Goal: Task Accomplishment & Management: Use online tool/utility

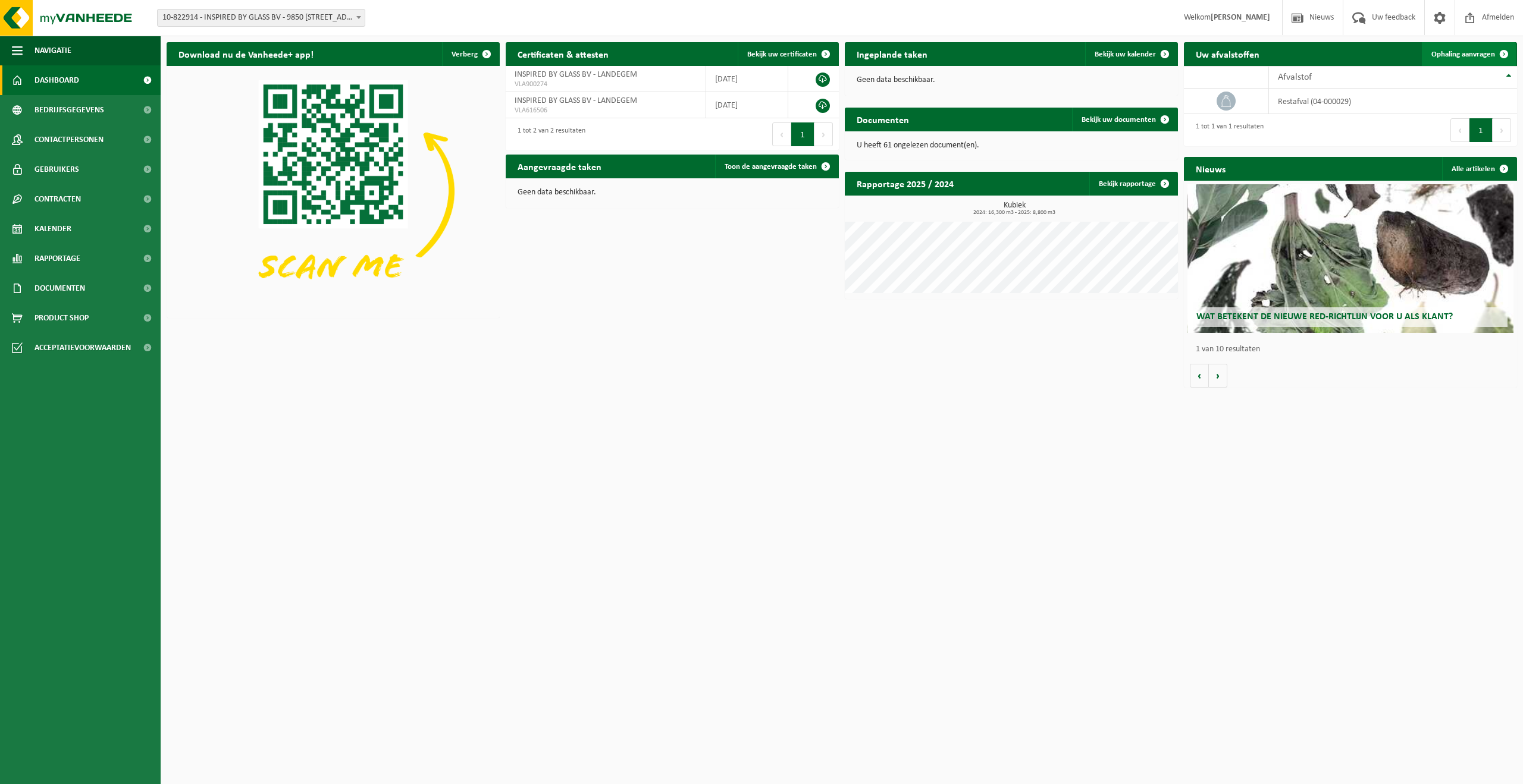
click at [1455, 58] on span "Ophaling aanvragen" at bounding box center [1463, 54] width 64 height 8
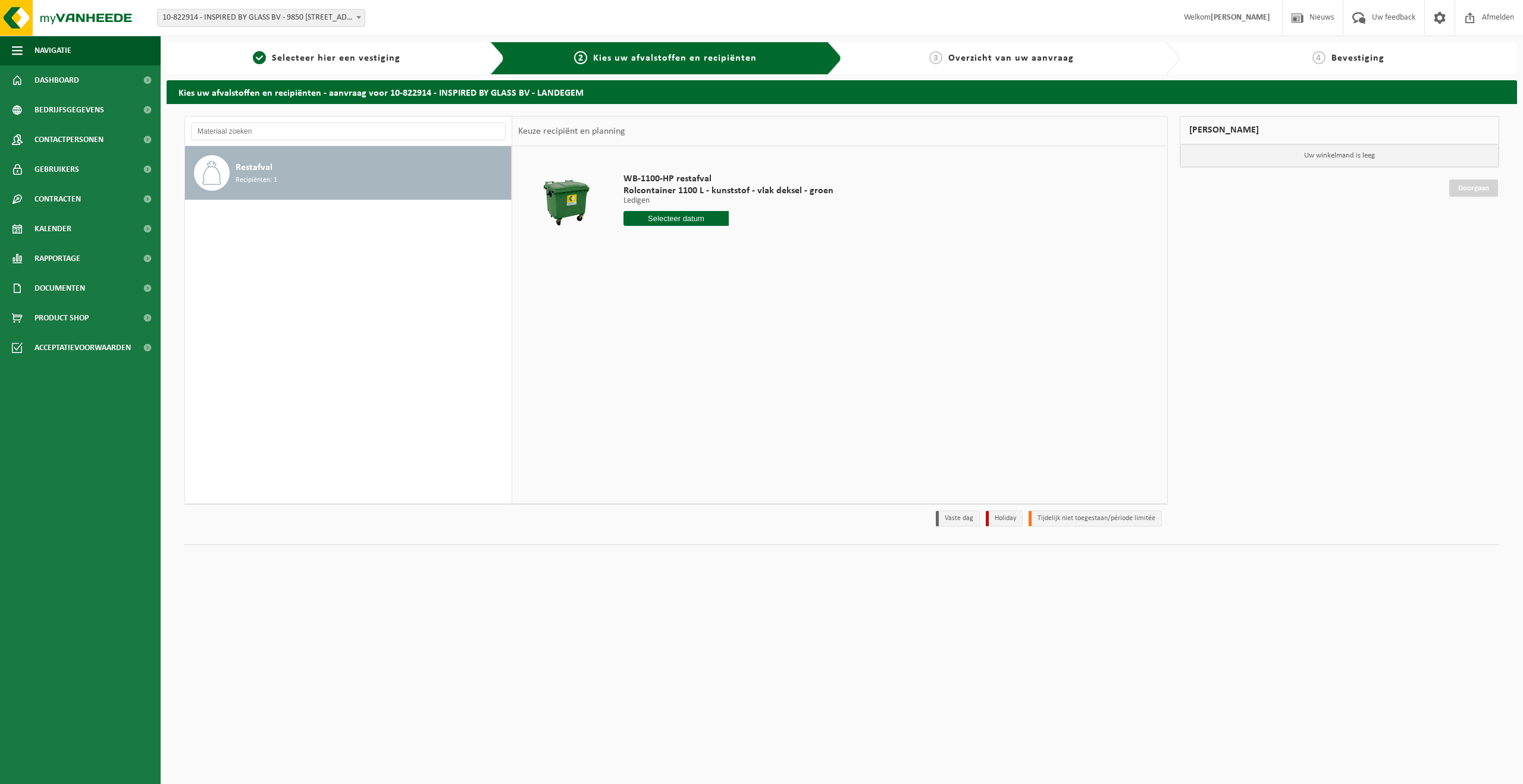
click at [704, 222] on input "text" at bounding box center [676, 218] width 105 height 15
click at [634, 343] on div "22" at bounding box center [634, 342] width 21 height 19
type input "Van 2025-09-22"
click at [642, 263] on button "In winkelmand" at bounding box center [657, 263] width 65 height 19
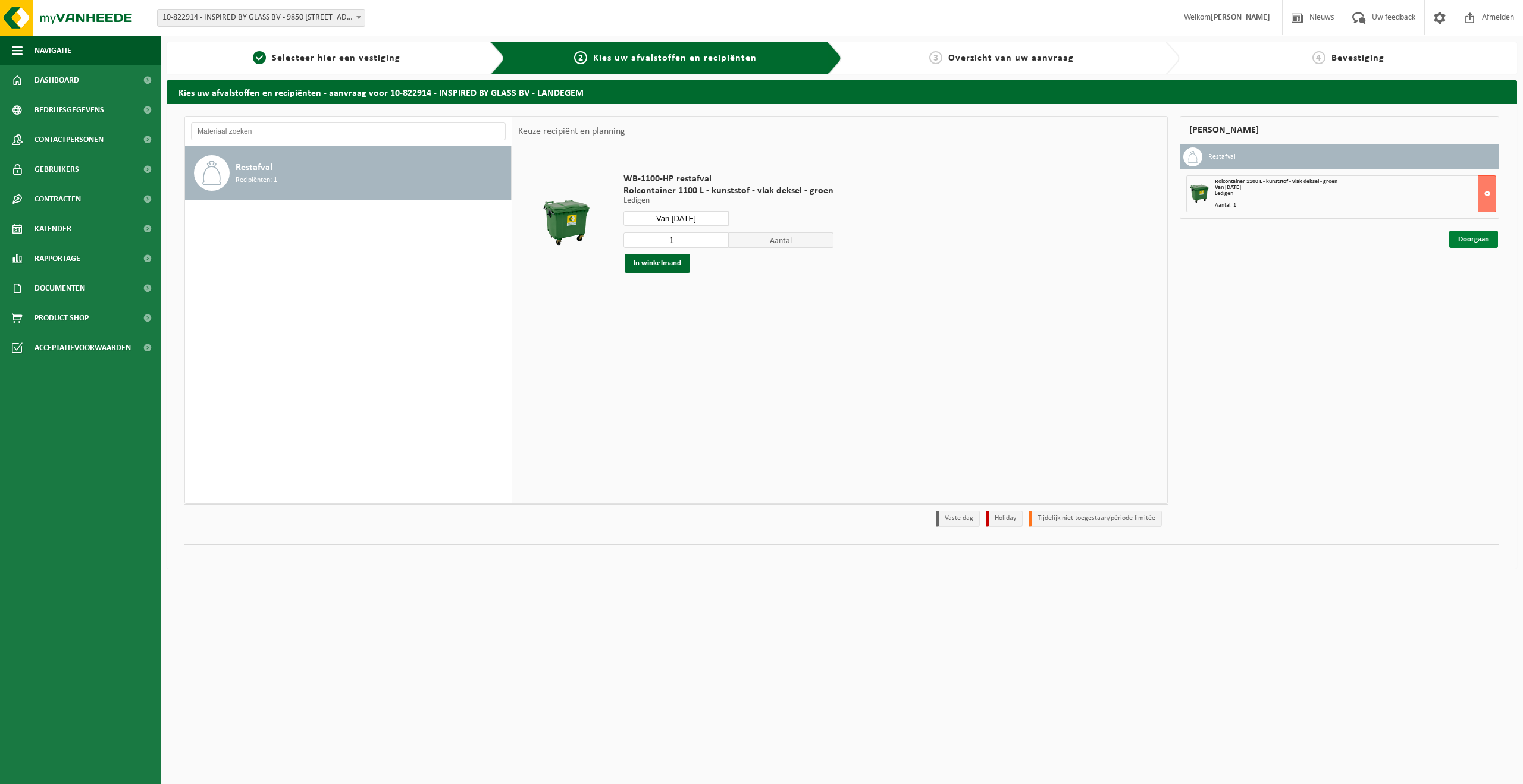
click at [1465, 239] on link "Doorgaan" at bounding box center [1473, 239] width 49 height 17
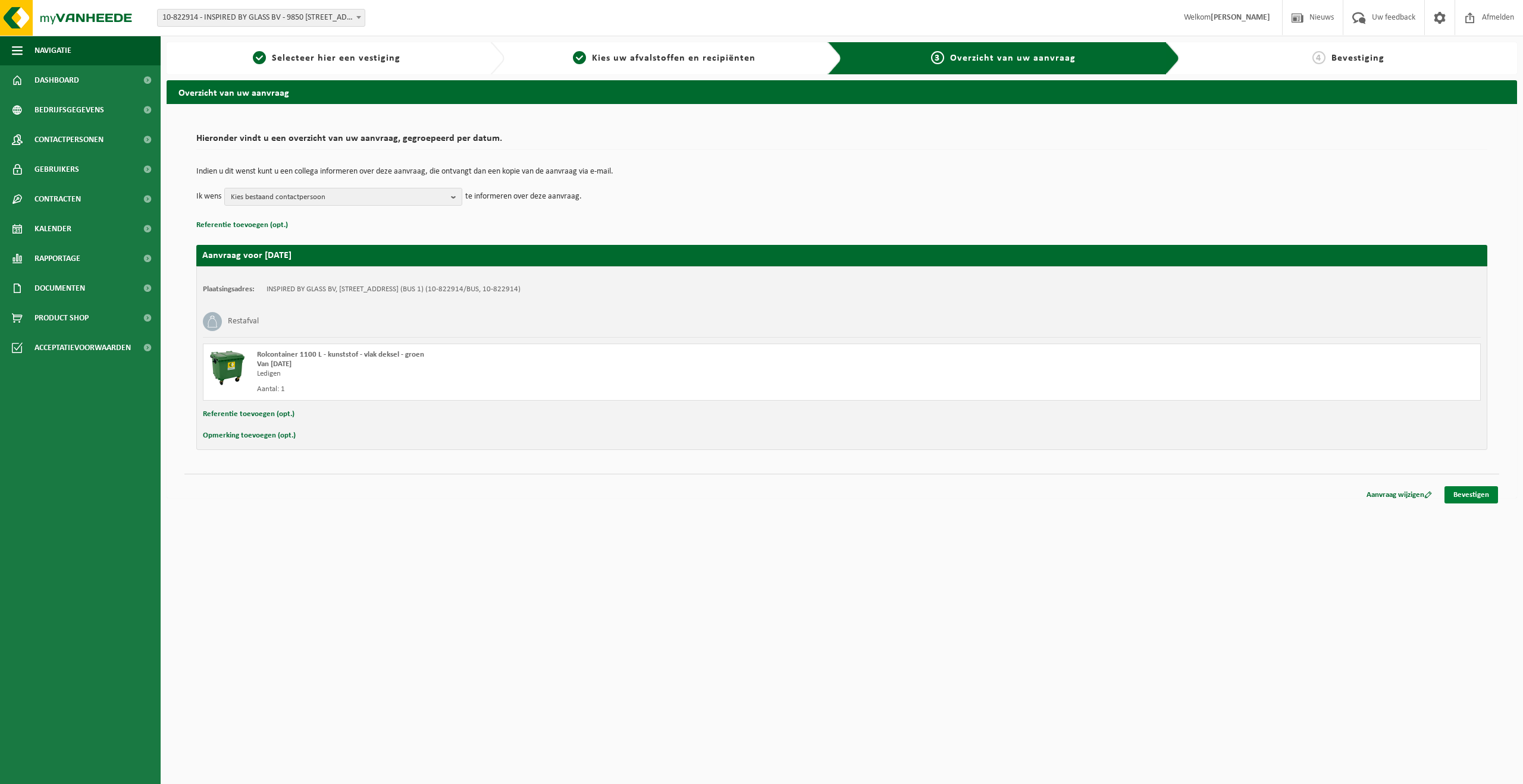
click at [1487, 491] on link "Bevestigen" at bounding box center [1470, 495] width 53 height 17
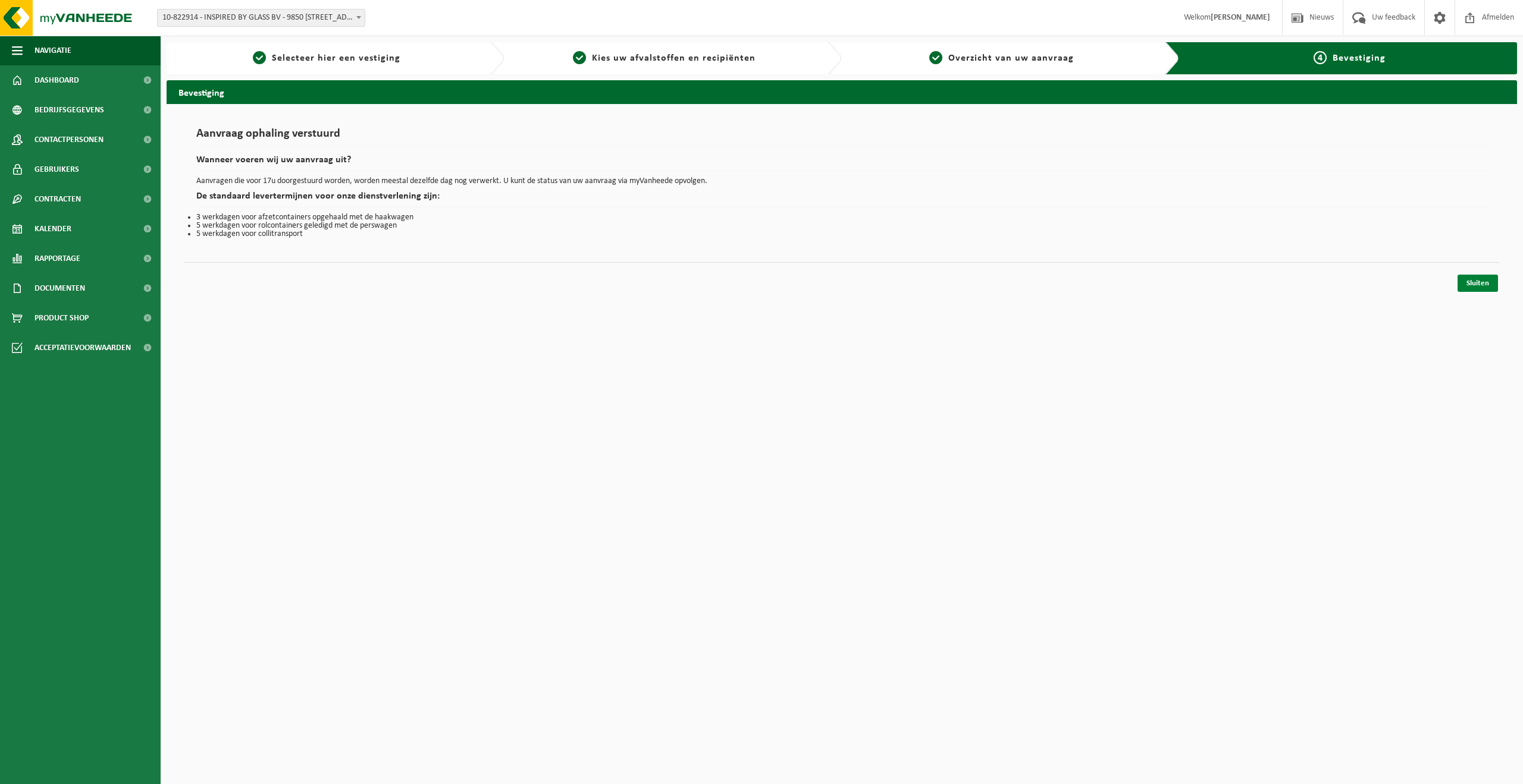
click at [1477, 279] on link "Sluiten" at bounding box center [1477, 283] width 40 height 17
